Goal: Find specific page/section: Find specific page/section

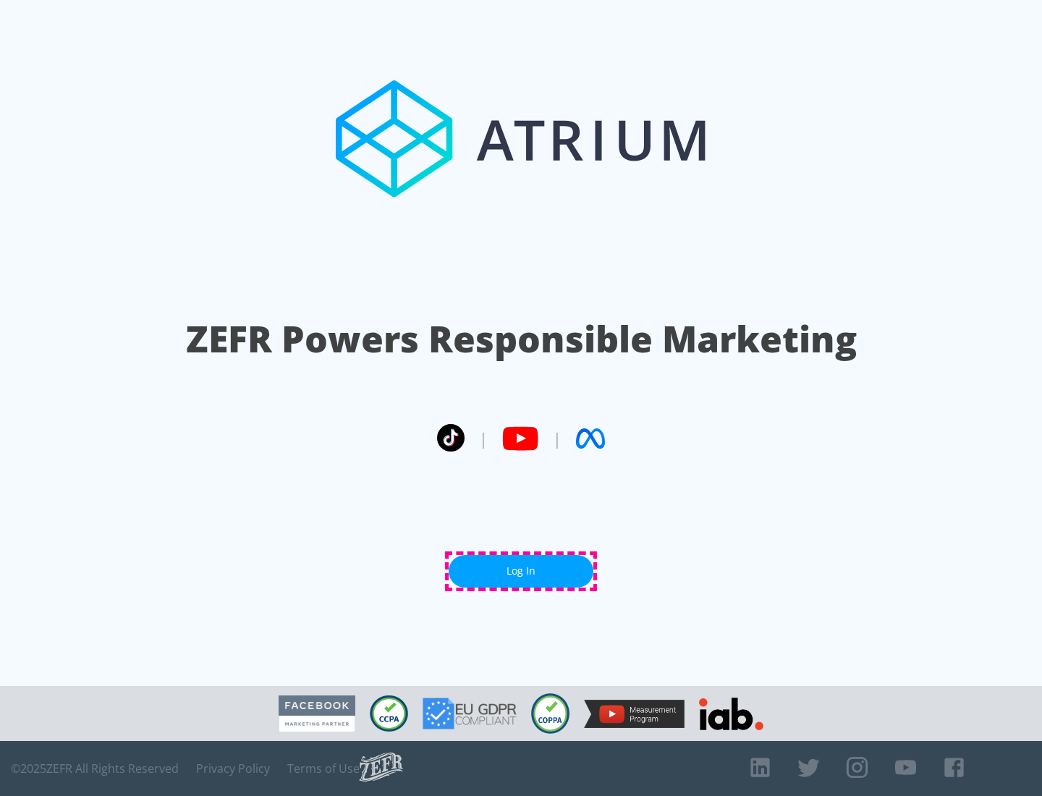
click at [521, 571] on link "Log In" at bounding box center [521, 571] width 145 height 33
